Goal: Task Accomplishment & Management: Manage account settings

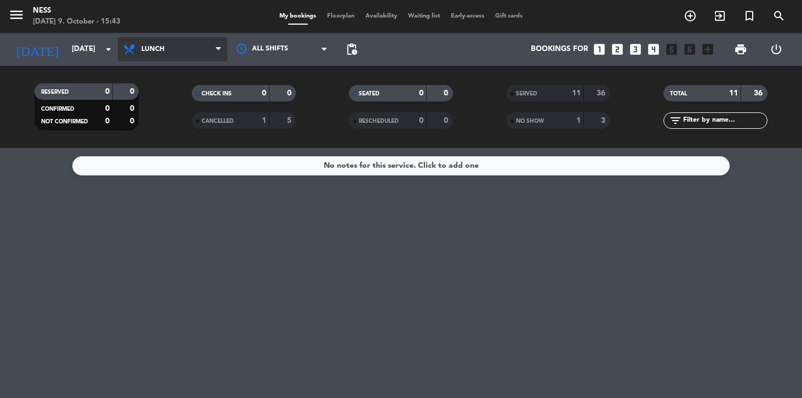
click at [146, 54] on span "Lunch" at bounding box center [173, 49] width 110 height 24
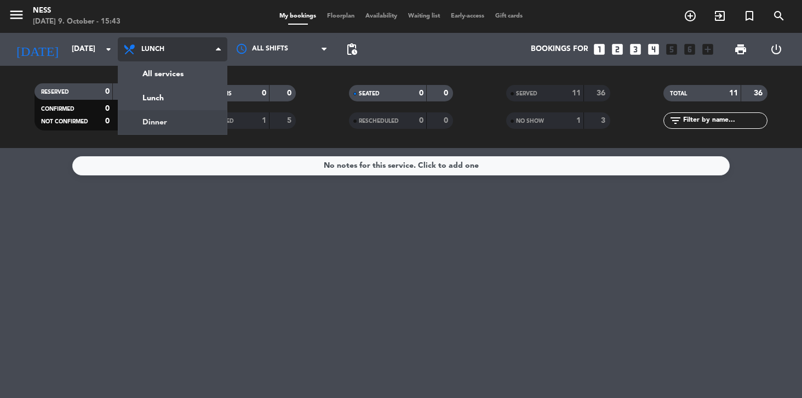
click at [150, 116] on div "menu Ness Thursday 9. October - 15:43 My bookings Floorplan Availability Waitin…" at bounding box center [401, 74] width 802 height 148
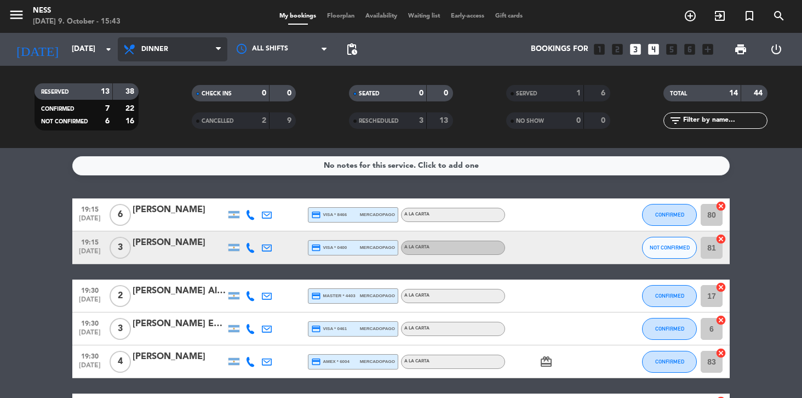
click at [181, 50] on span "Dinner" at bounding box center [173, 49] width 110 height 24
click at [171, 89] on div "menu Ness Thursday 9. October - 15:43 My bookings Floorplan Availability Waitin…" at bounding box center [401, 74] width 802 height 148
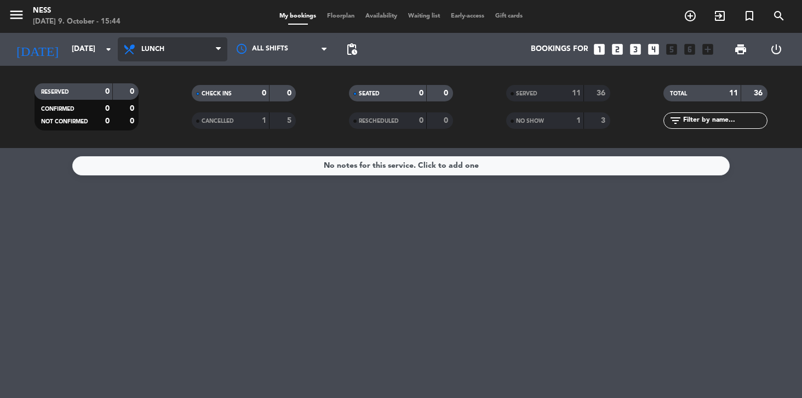
click at [188, 50] on span "Lunch" at bounding box center [173, 49] width 110 height 24
click at [174, 118] on div "menu Ness Thursday 9. October - 15:44 My bookings Floorplan Availability Waitin…" at bounding box center [401, 74] width 802 height 148
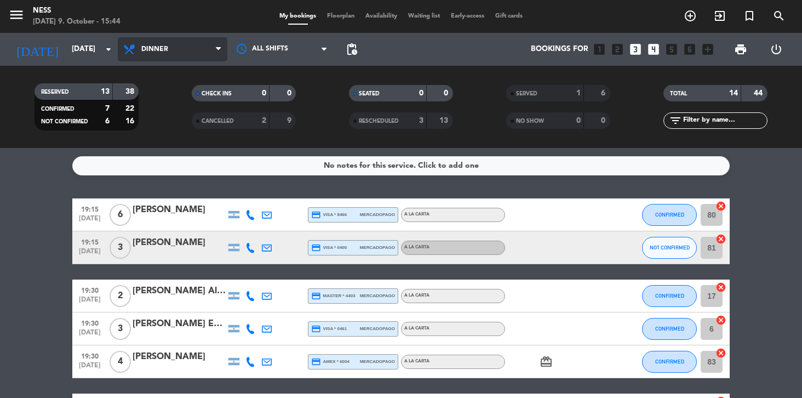
click at [198, 44] on span "Dinner" at bounding box center [173, 49] width 110 height 24
click at [188, 90] on div "menu Ness [DATE] 9. October - 15:44 My bookings Floorplan Availability Waiting …" at bounding box center [401, 74] width 802 height 148
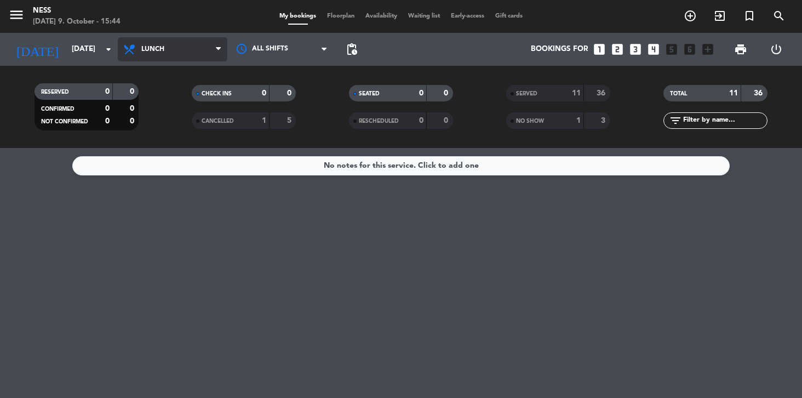
click at [140, 47] on span "Lunch" at bounding box center [173, 49] width 110 height 24
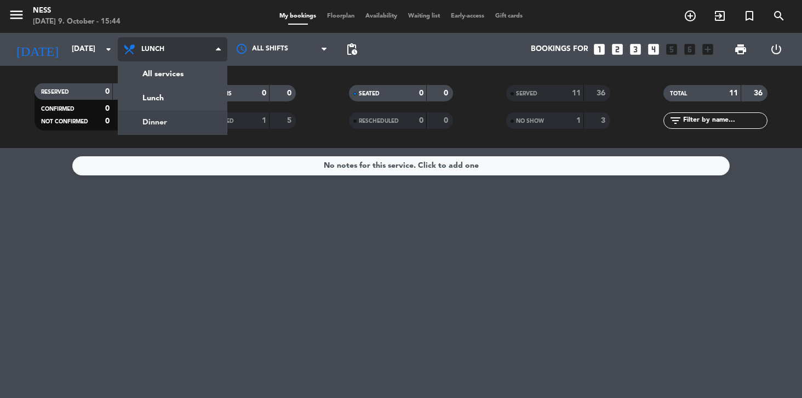
click at [158, 119] on div "menu Ness [DATE] 9. October - 15:44 My bookings Floorplan Availability Waiting …" at bounding box center [401, 74] width 802 height 148
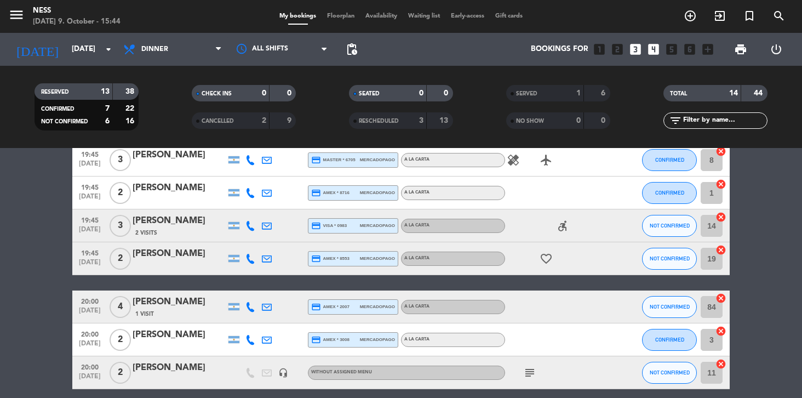
scroll to position [344, 0]
